Goal: Connect with others: Connect with other users

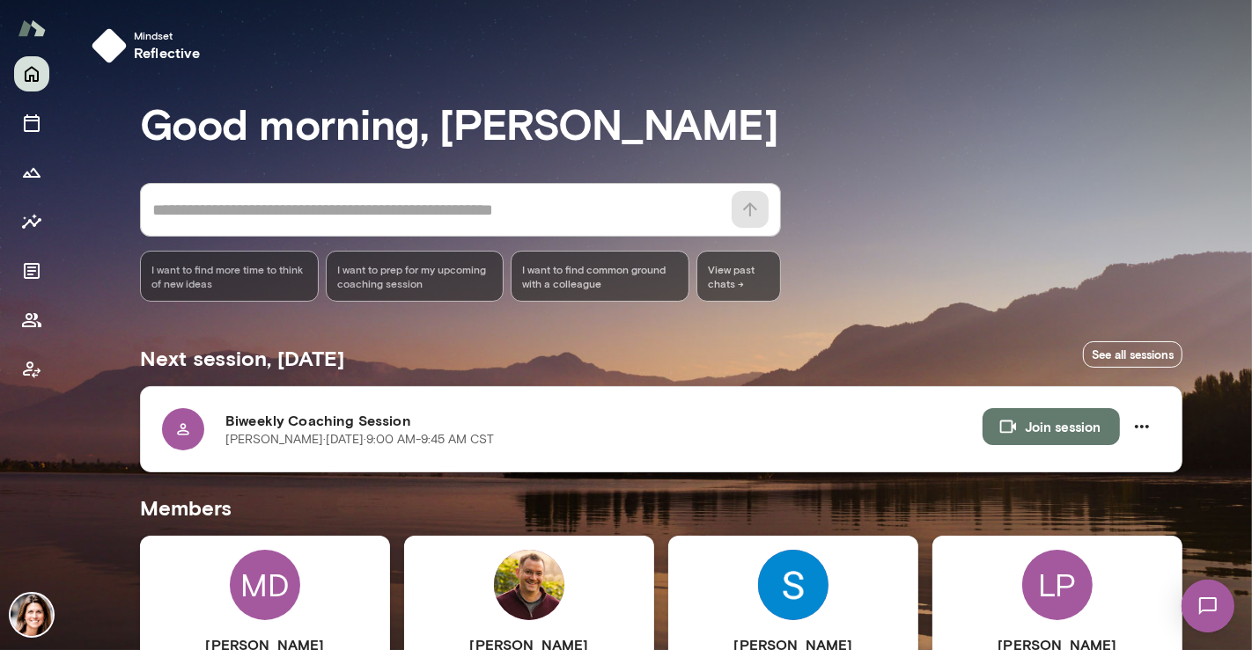
click at [1051, 429] on button "Join session" at bounding box center [1050, 426] width 137 height 37
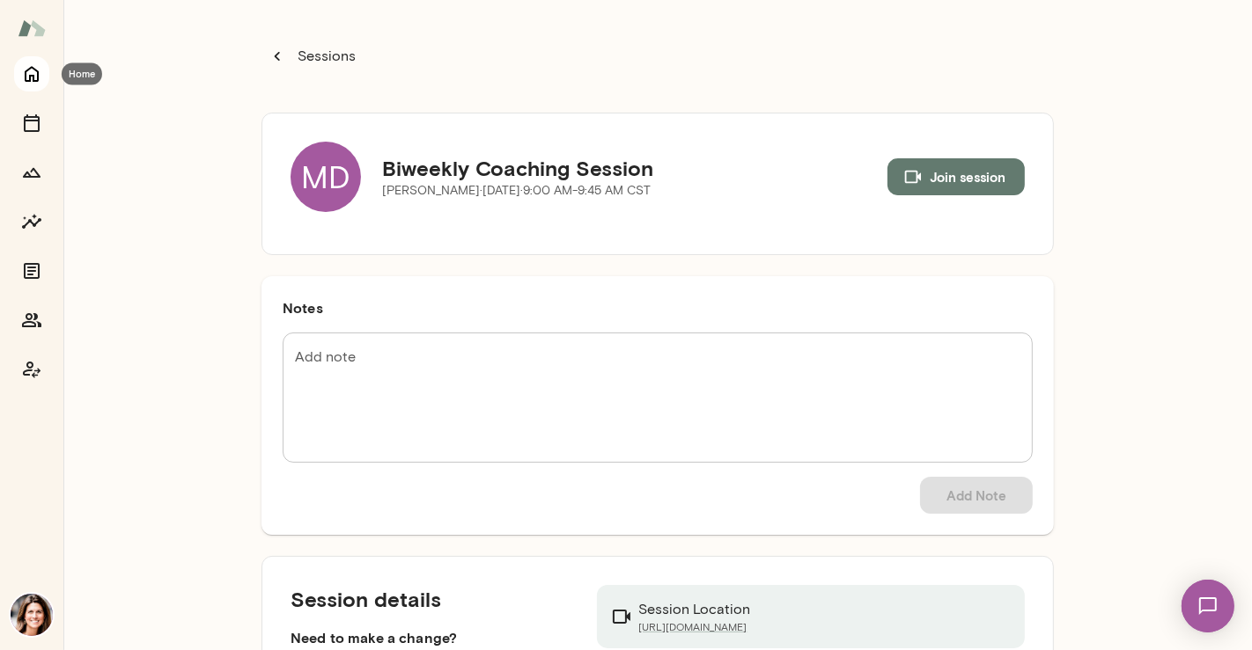
click at [20, 77] on button "Home" at bounding box center [31, 73] width 35 height 35
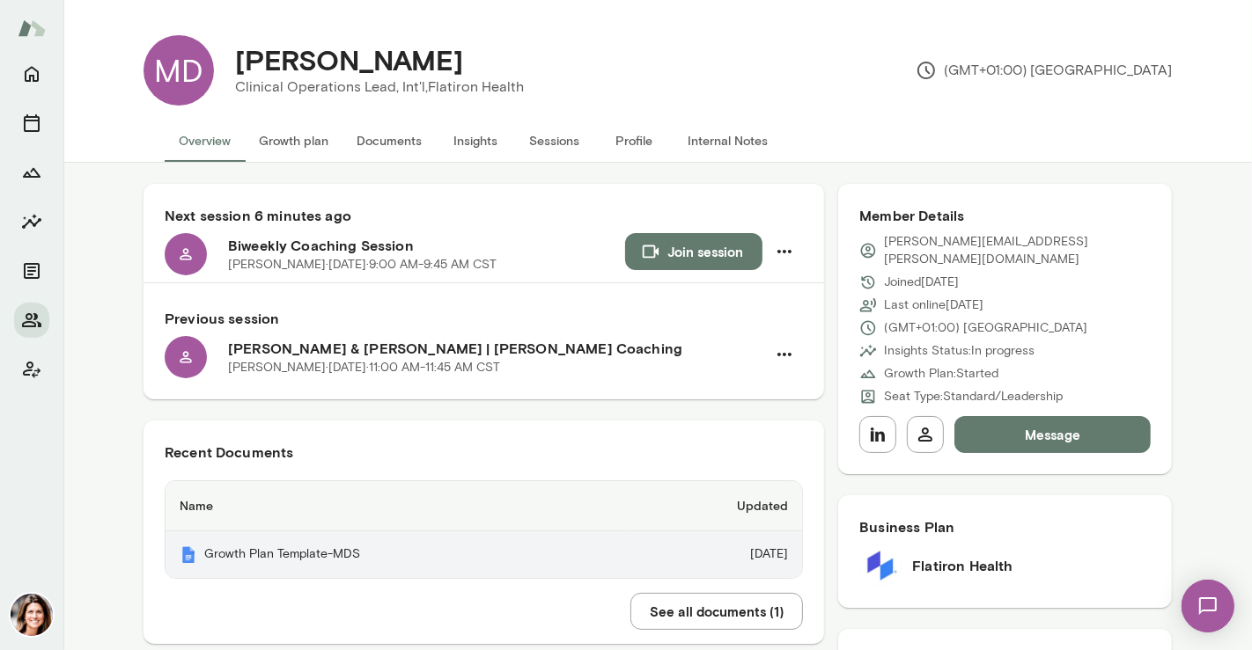
click at [327, 557] on th "Growth Plan Template-MDS" at bounding box center [395, 555] width 461 height 47
